Goal: Task Accomplishment & Management: Manage account settings

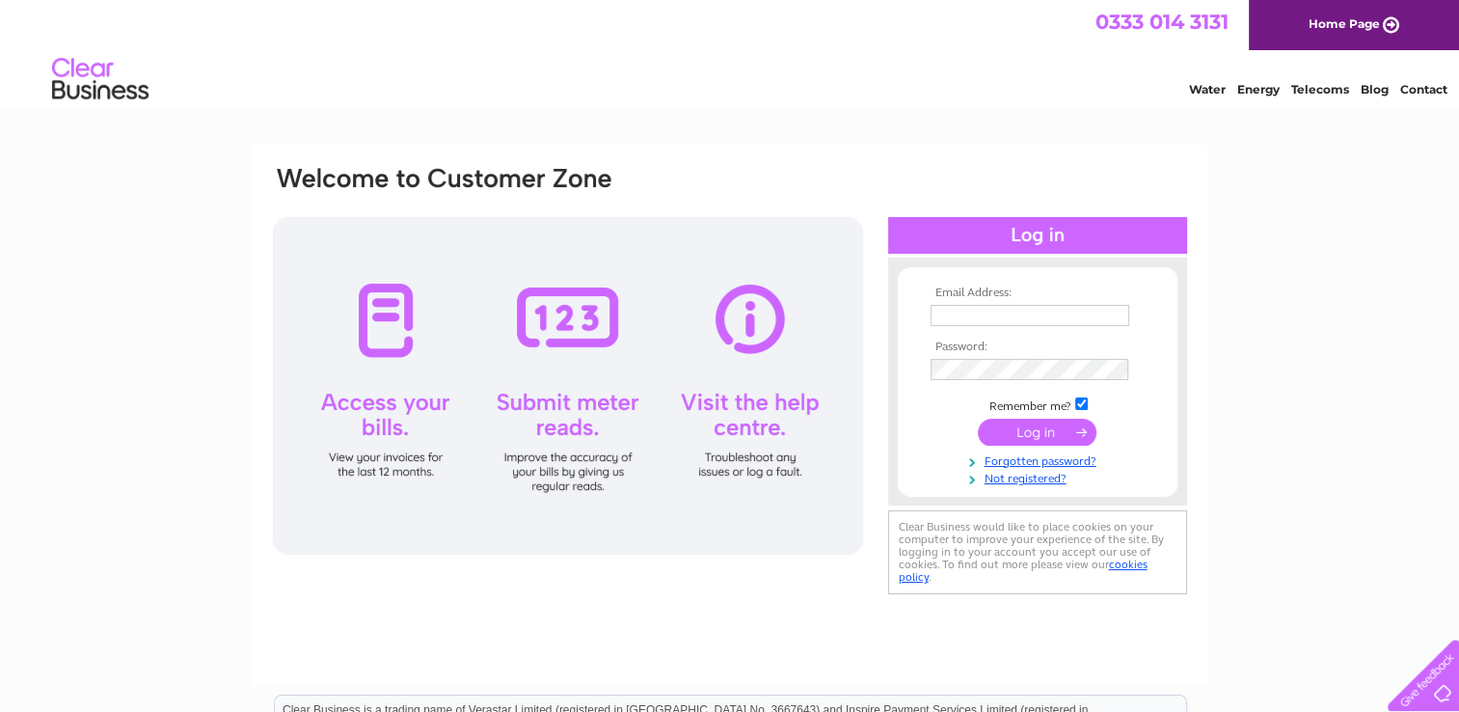
type input "info@gardenwiseflorist.co.uk"
click at [1084, 230] on div at bounding box center [1037, 235] width 299 height 37
click at [1035, 430] on input "submit" at bounding box center [1037, 432] width 119 height 27
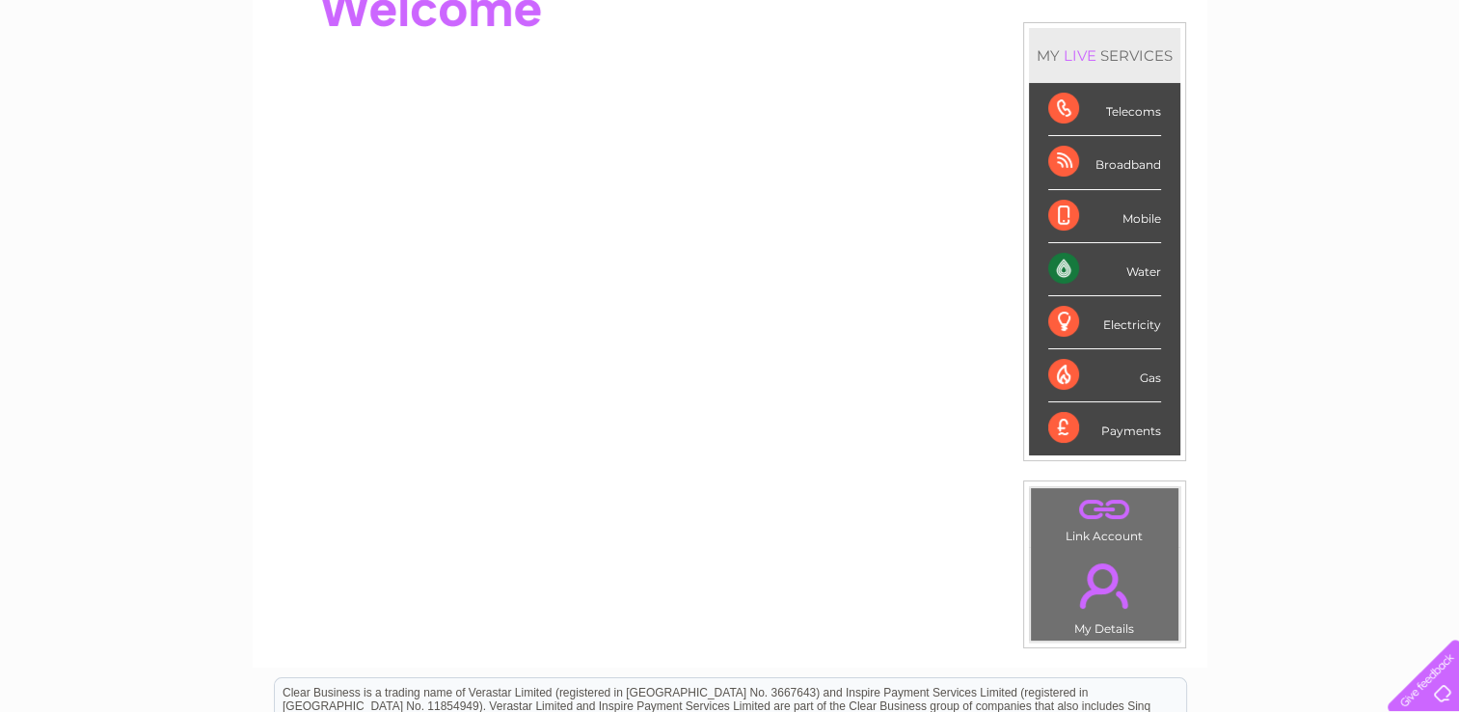
scroll to position [96, 0]
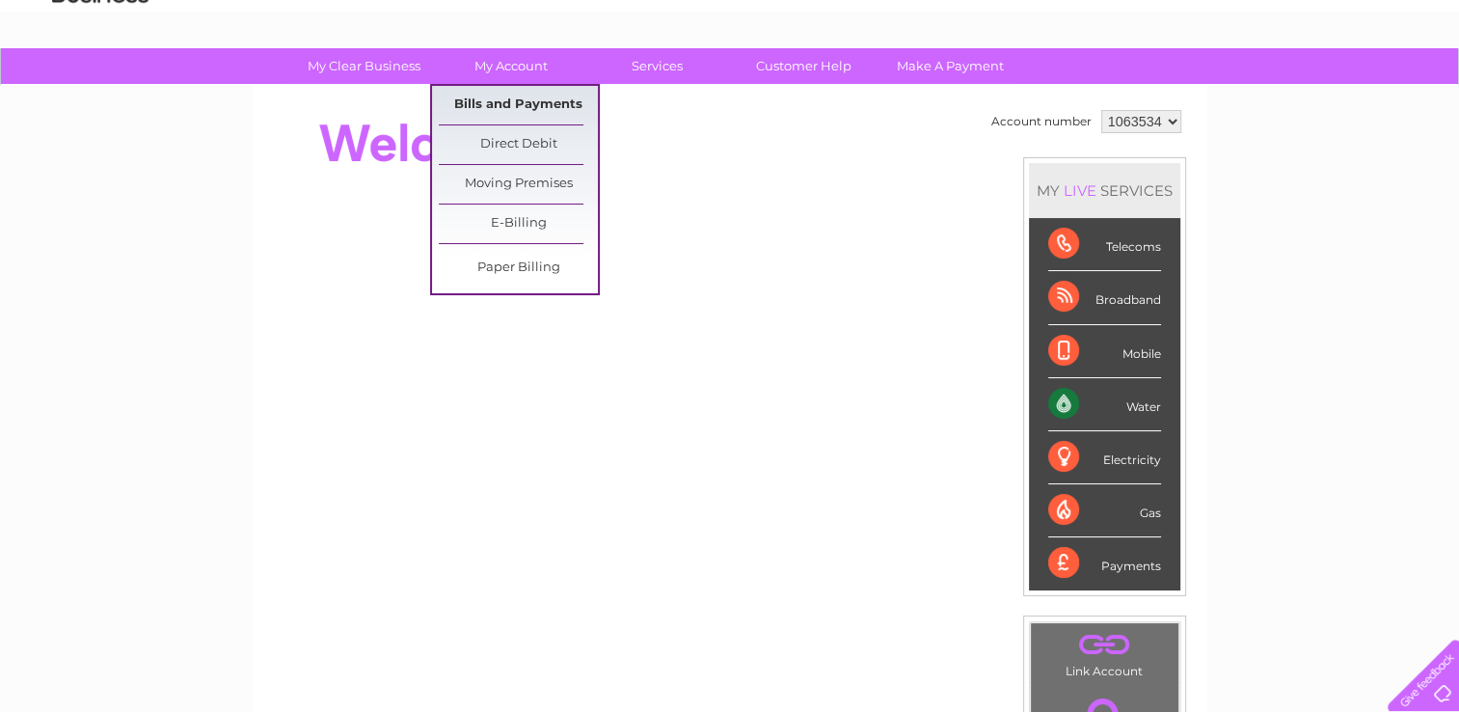
click at [529, 98] on link "Bills and Payments" at bounding box center [518, 105] width 159 height 39
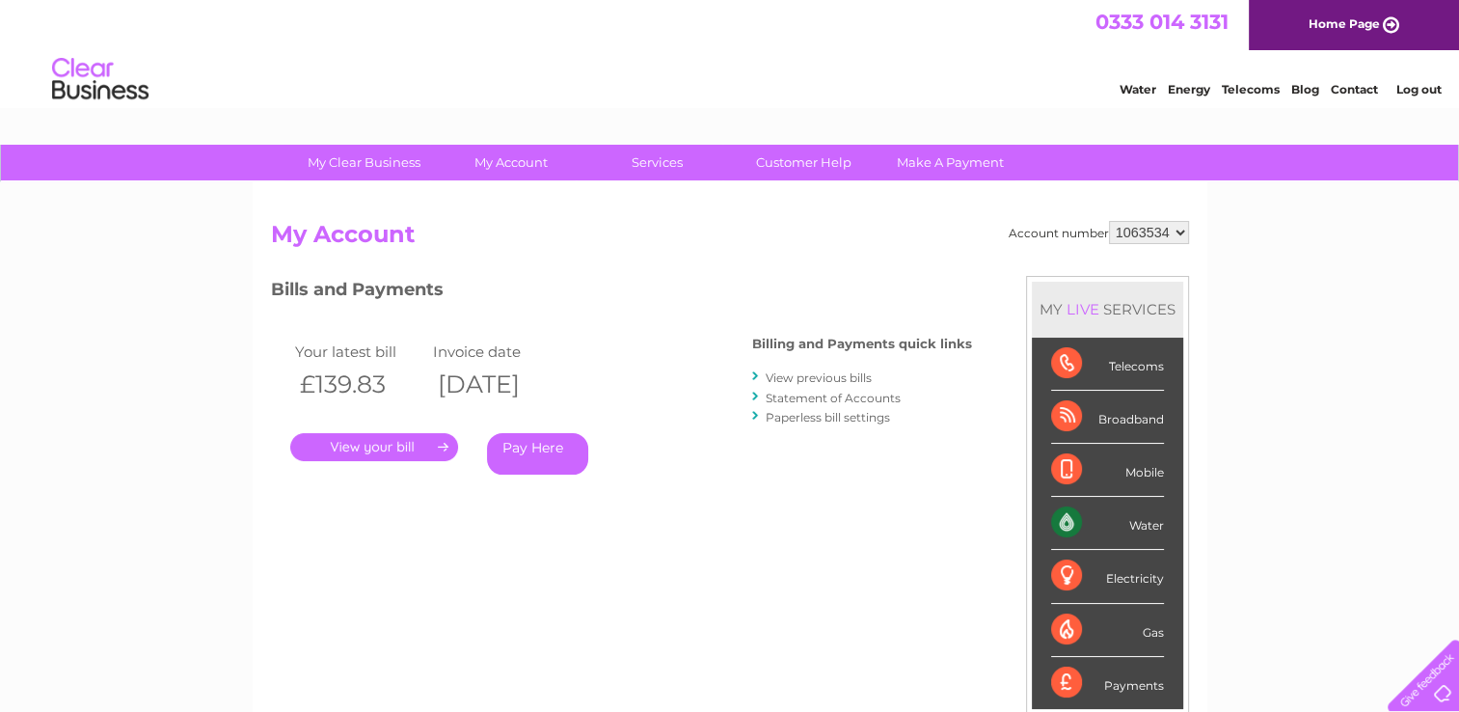
click at [388, 448] on link "." at bounding box center [374, 447] width 168 height 28
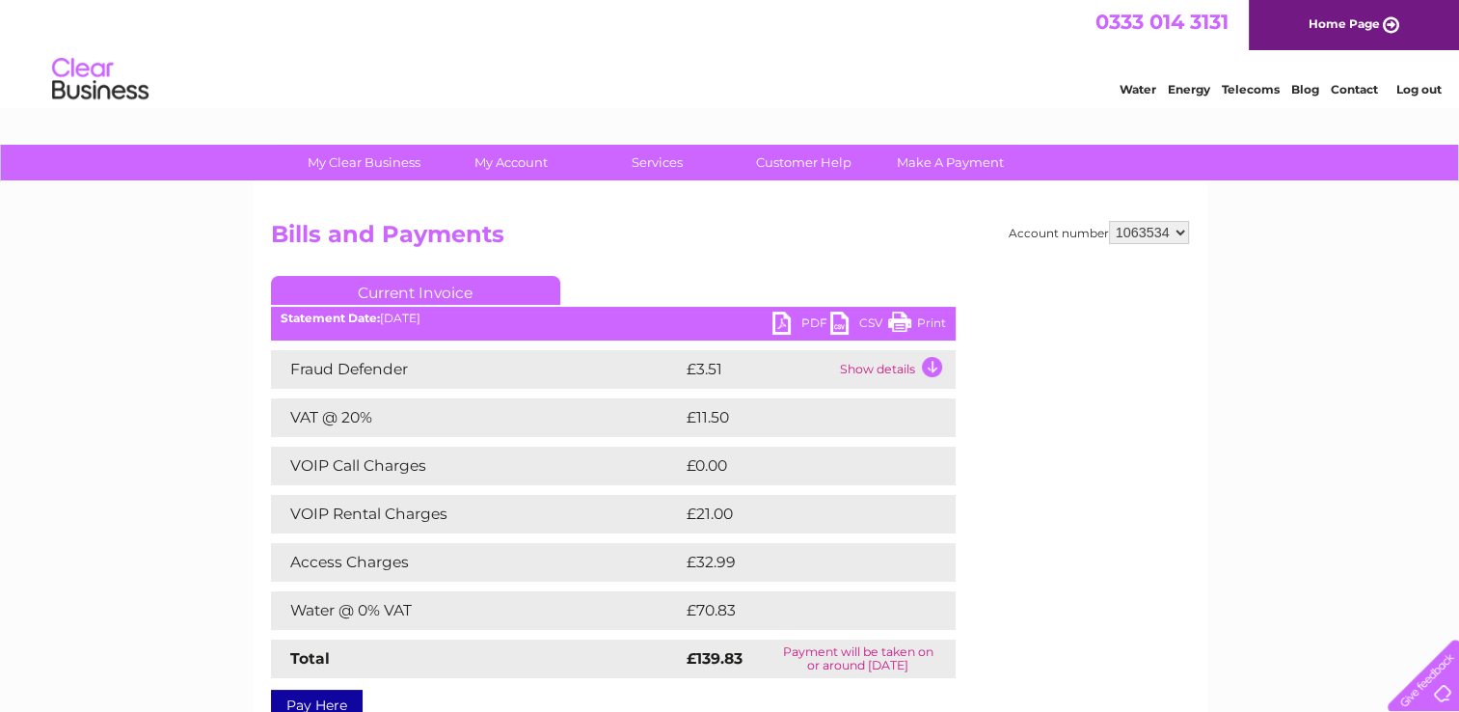
click at [791, 318] on link "PDF" at bounding box center [801, 325] width 58 height 28
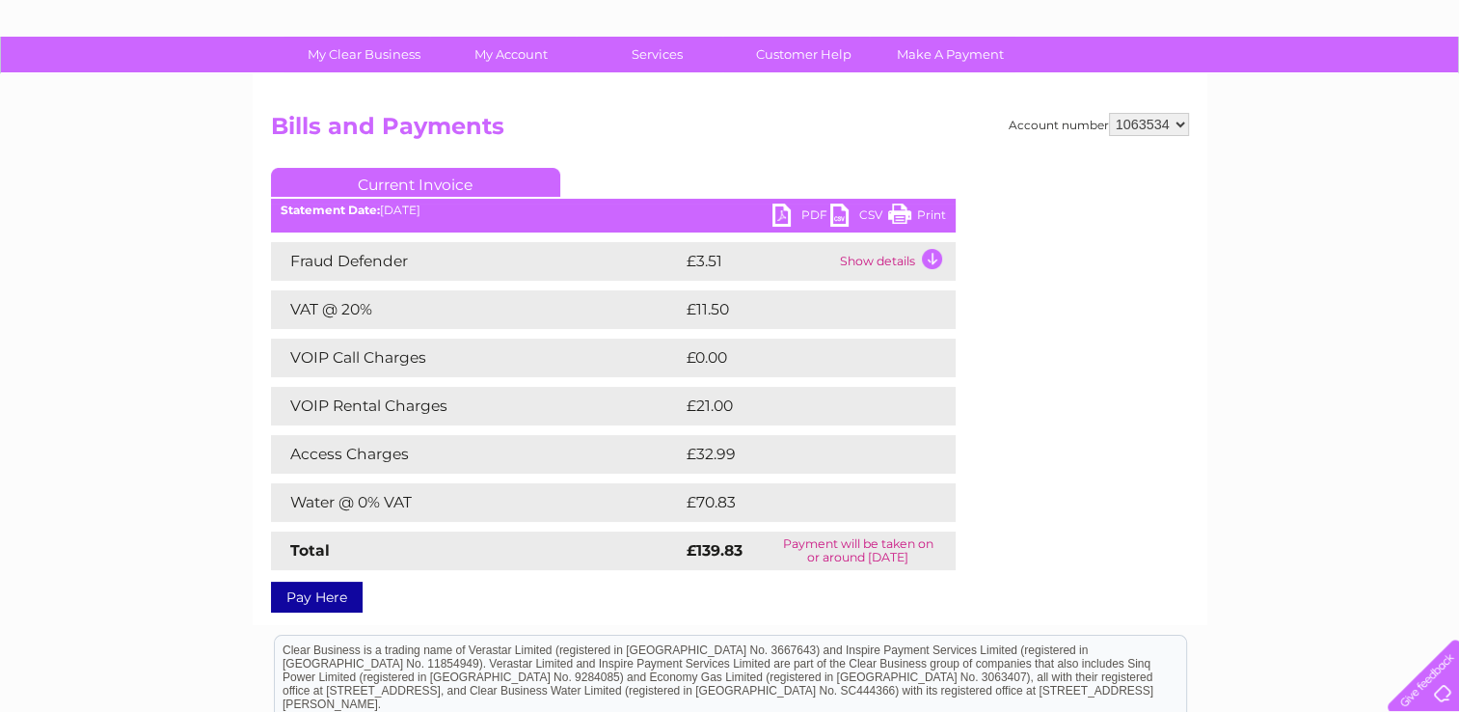
scroll to position [289, 0]
